Goal: Task Accomplishment & Management: Complete application form

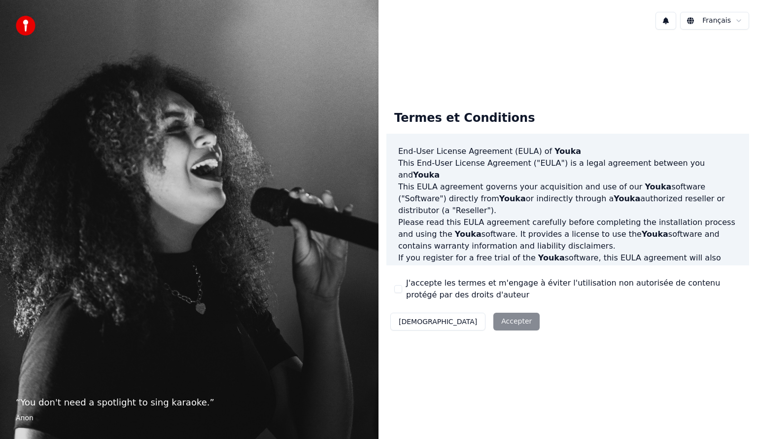
click at [462, 323] on div "Décliner Accepter" at bounding box center [464, 322] width 157 height 26
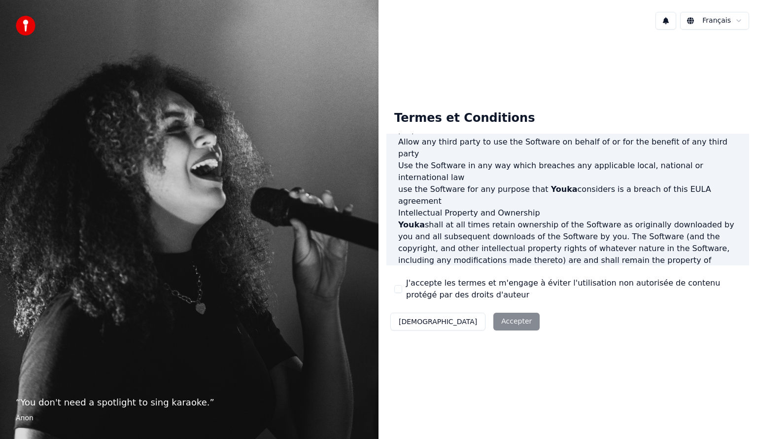
scroll to position [518, 0]
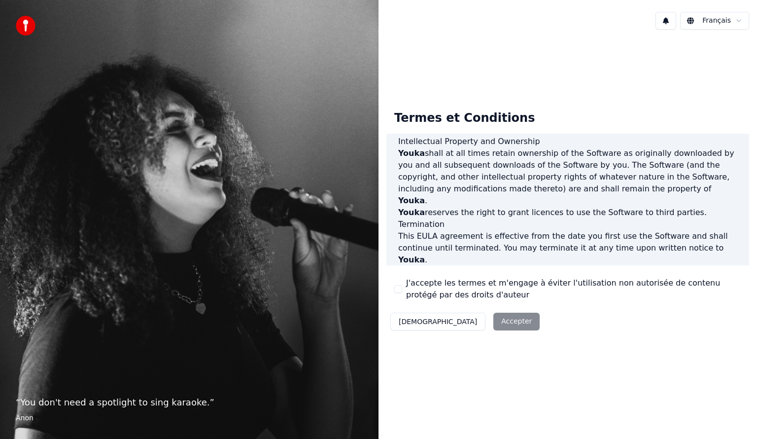
click at [463, 322] on div "Décliner Accepter" at bounding box center [464, 322] width 157 height 26
click at [446, 282] on label "J'accepte les termes et m'engage à éviter l'utilisation non autorisée de conten…" at bounding box center [573, 289] width 335 height 24
click at [402, 285] on button "J'accepte les termes et m'engage à éviter l'utilisation non autorisée de conten…" at bounding box center [398, 289] width 8 height 8
click at [493, 321] on button "Accepter" at bounding box center [516, 321] width 46 height 18
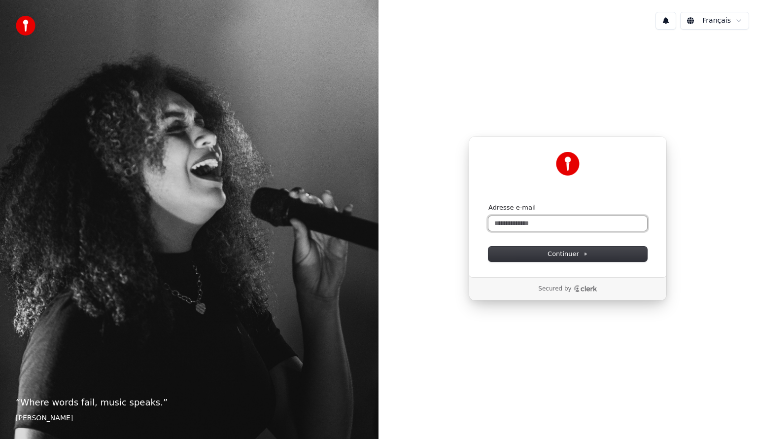
click at [542, 225] on input "Adresse e-mail" at bounding box center [567, 223] width 159 height 15
type input "*"
drag, startPoint x: 502, startPoint y: 223, endPoint x: 470, endPoint y: 225, distance: 31.6
click at [470, 225] on div "Continuer avec Google ou Adresse e-mail * Continuer" at bounding box center [568, 206] width 198 height 141
